Goal: Task Accomplishment & Management: Use online tool/utility

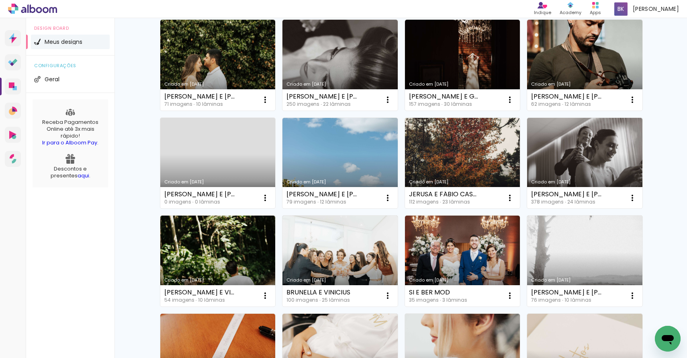
scroll to position [280, 0]
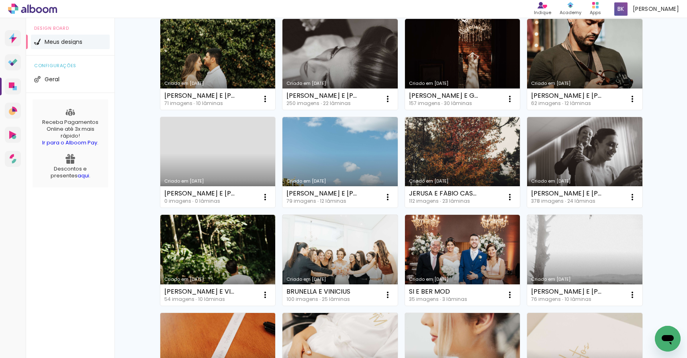
click at [223, 328] on link "Criado em [DATE]" at bounding box center [217, 358] width 115 height 91
